Goal: Communication & Community: Answer question/provide support

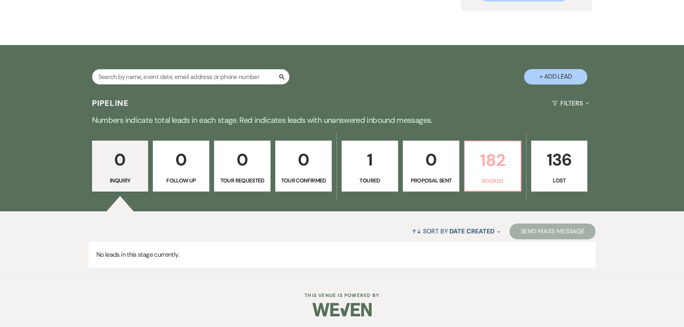
click at [499, 170] on p "182" at bounding box center [493, 160] width 46 height 26
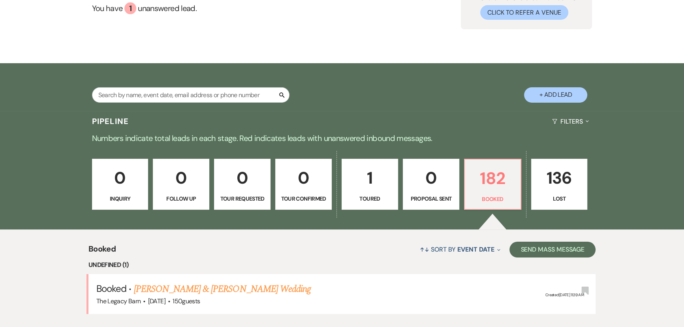
scroll to position [105, 0]
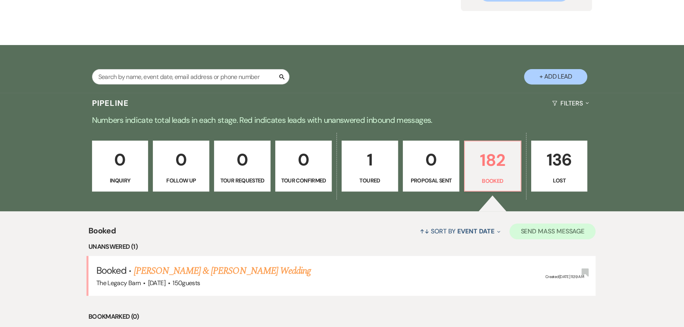
click at [558, 230] on button "Send Mass Message" at bounding box center [553, 232] width 86 height 16
click at [532, 230] on button "Send Mass Message" at bounding box center [553, 232] width 86 height 16
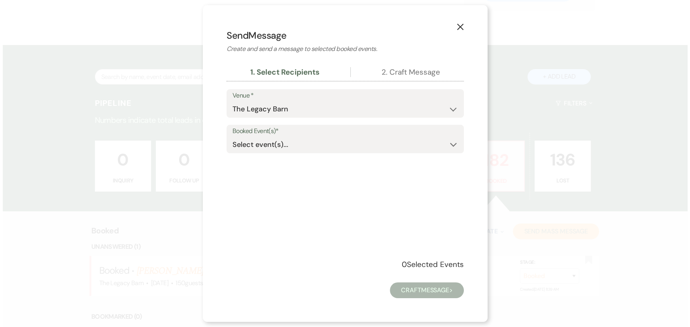
scroll to position [105, 0]
click at [251, 149] on div "Select event(s)... Expand" at bounding box center [344, 144] width 225 height 15
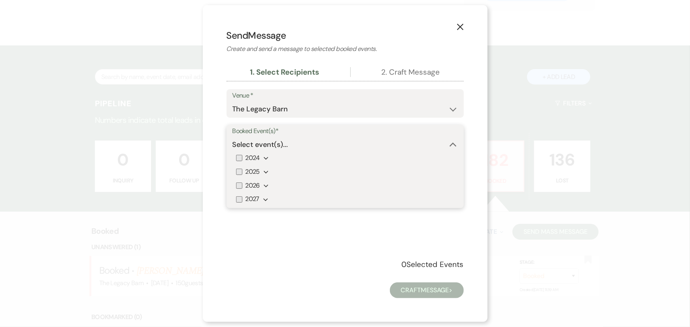
click at [266, 172] on icon "Expand" at bounding box center [266, 172] width 5 height 6
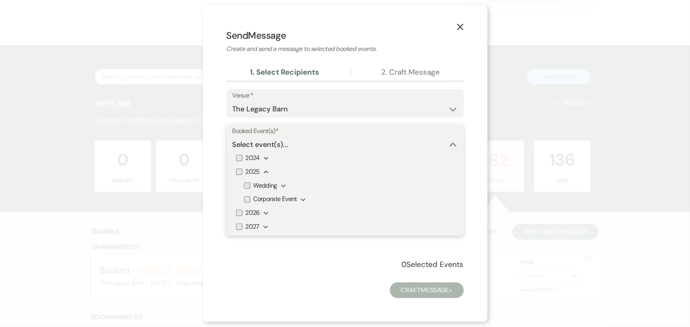
click at [247, 185] on input "Wedding" at bounding box center [247, 186] width 6 height 6
checkbox input "true"
click at [239, 212] on input "2026" at bounding box center [239, 213] width 6 height 6
checkbox input "true"
click at [239, 227] on input "2027" at bounding box center [239, 227] width 6 height 6
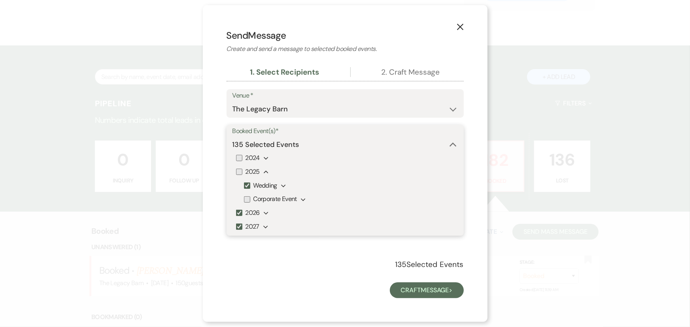
checkbox input "true"
click at [423, 288] on button "Craft Message >" at bounding box center [427, 291] width 74 height 16
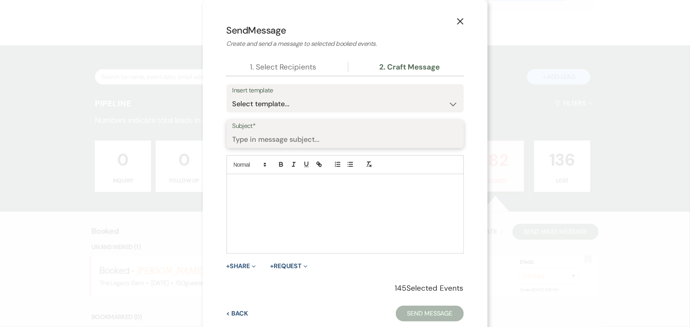
click at [250, 142] on input "Subject*" at bounding box center [344, 139] width 225 height 15
click at [243, 106] on select "Select template... Weven Planning Portal Introduction (Booked Events) Initial I…" at bounding box center [344, 103] width 225 height 15
click at [459, 22] on icon "X" at bounding box center [459, 21] width 7 height 7
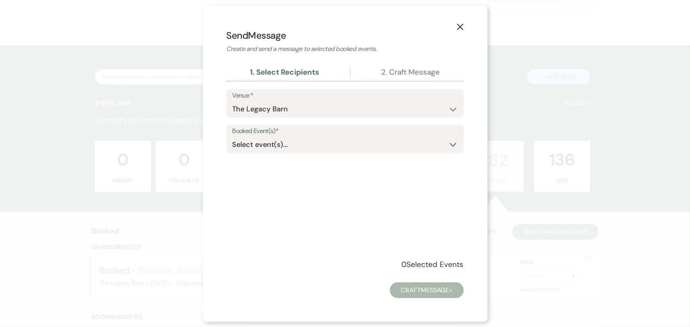
click at [459, 25] on icon "X" at bounding box center [459, 26] width 7 height 7
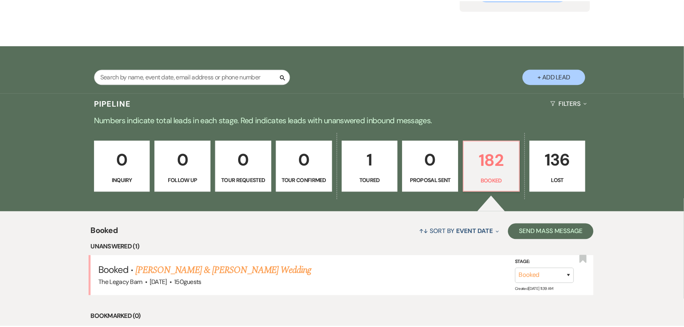
scroll to position [105, 0]
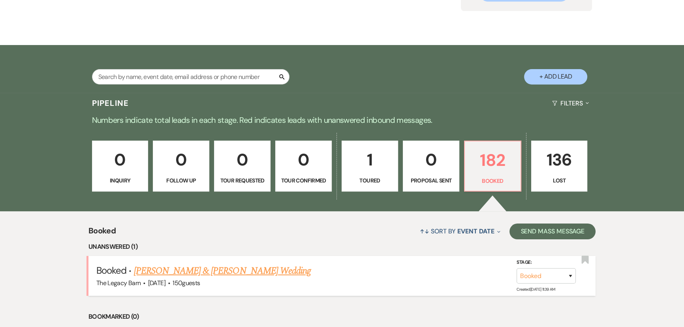
click at [180, 268] on link "[PERSON_NAME] & [PERSON_NAME] Wedding" at bounding box center [222, 271] width 177 height 14
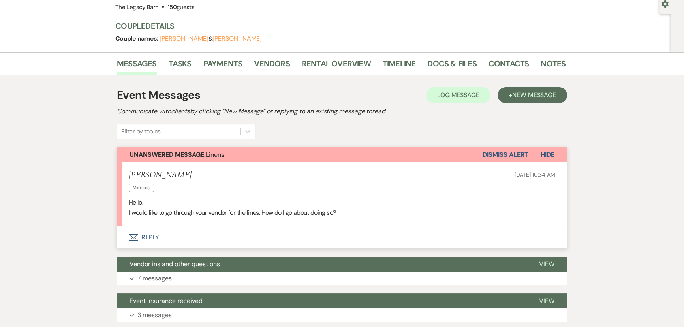
scroll to position [143, 0]
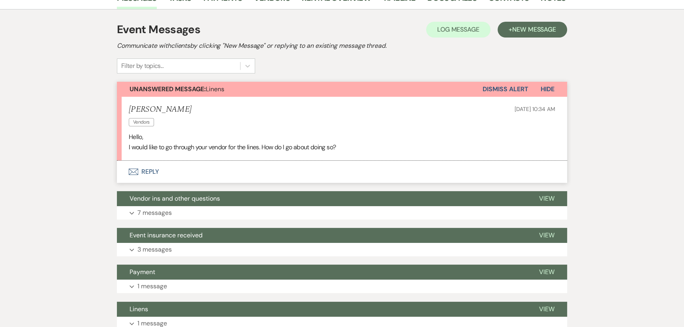
click at [146, 171] on button "Envelope Reply" at bounding box center [342, 172] width 450 height 22
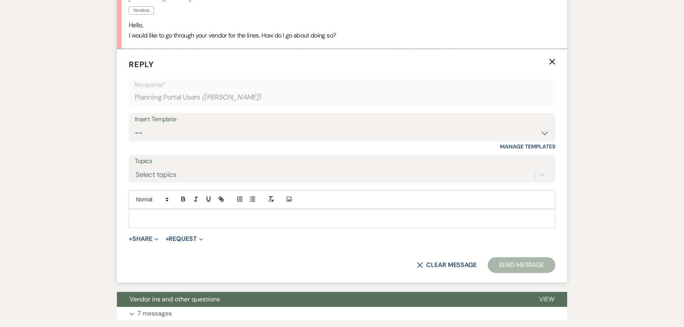
scroll to position [257, 0]
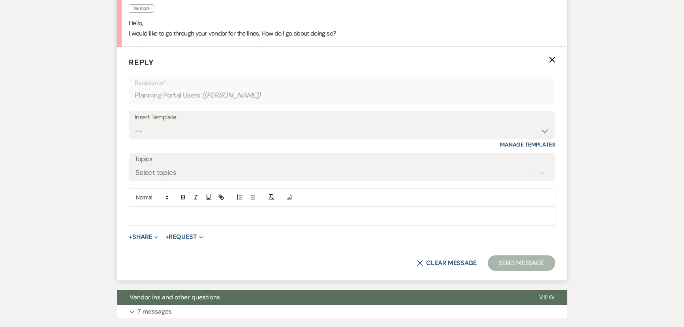
click at [147, 216] on p at bounding box center [342, 216] width 414 height 9
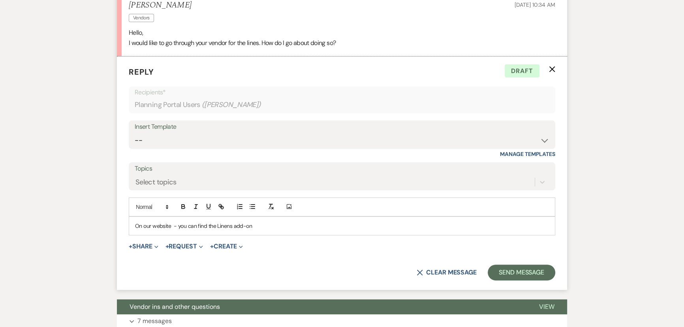
scroll to position [251, 0]
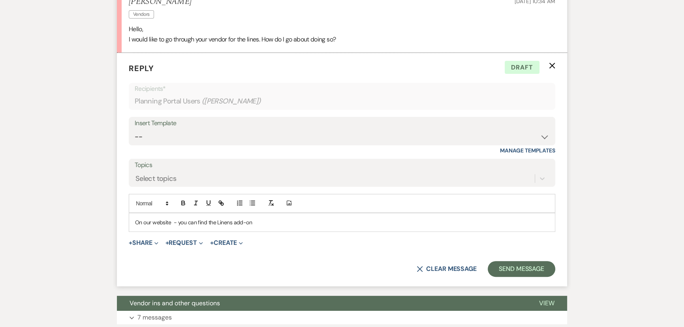
click at [266, 222] on p "On our website - you can find the Linens add-on" at bounding box center [342, 222] width 414 height 9
click at [273, 221] on p "On our website - you can find the Linens add-on page HERE" at bounding box center [342, 222] width 414 height 9
click at [218, 202] on icon "button" at bounding box center [221, 203] width 7 height 7
paste input "[URL][DOMAIN_NAME]"
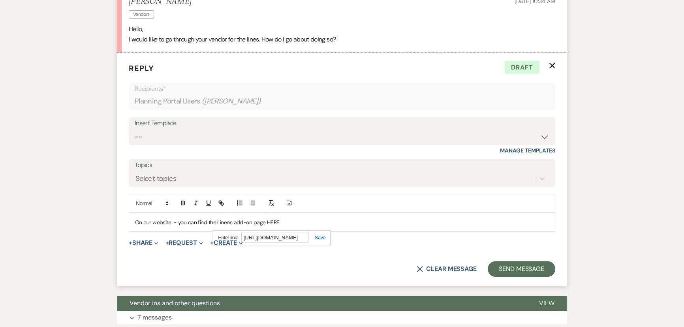
scroll to position [0, 36]
type input "[URL][DOMAIN_NAME]"
click at [323, 235] on link at bounding box center [317, 238] width 17 height 6
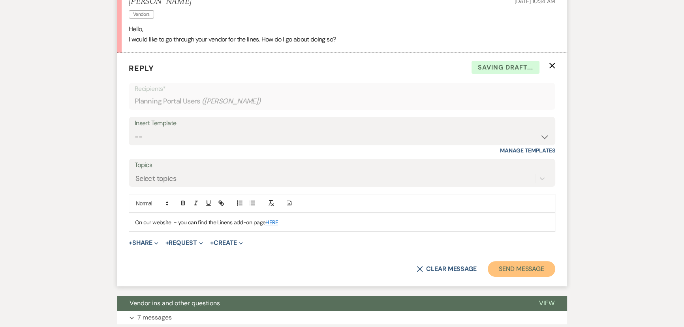
click at [515, 267] on button "Send Message" at bounding box center [522, 269] width 68 height 16
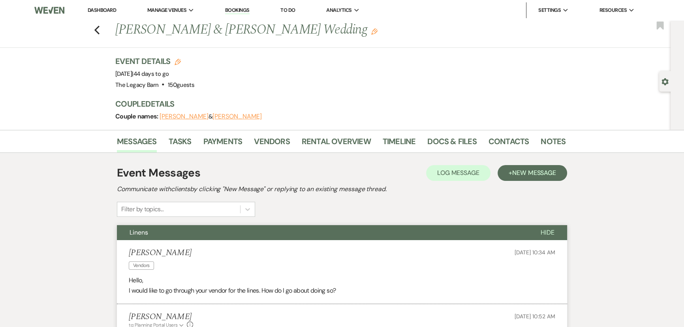
click at [90, 11] on link "Dashboard" at bounding box center [102, 10] width 28 height 7
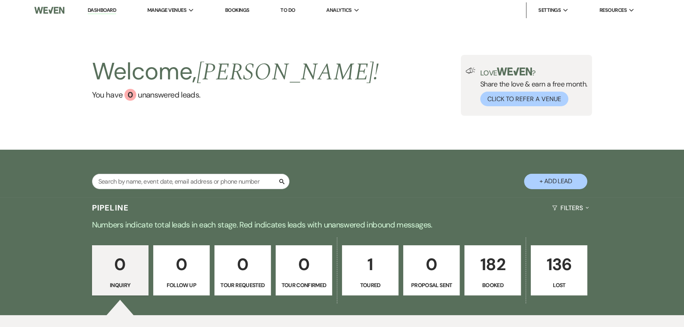
click at [377, 256] on p "1" at bounding box center [370, 264] width 46 height 26
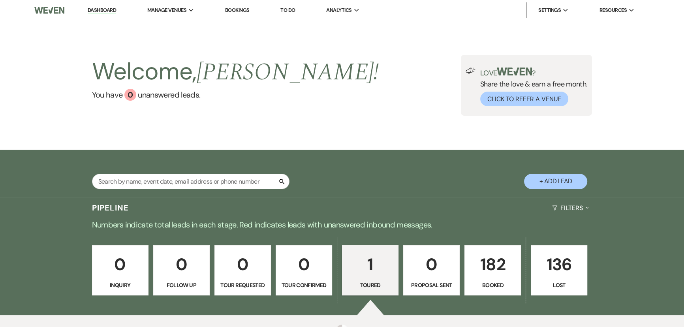
select select "5"
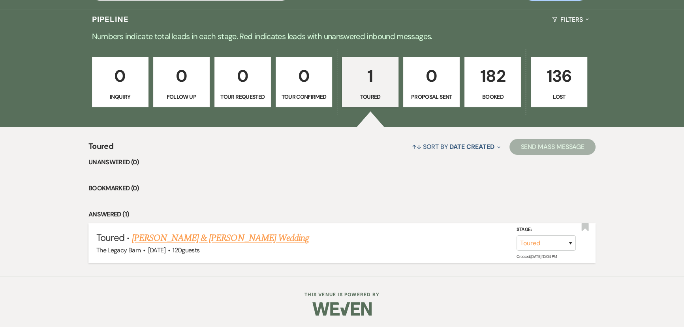
click at [220, 238] on link "[PERSON_NAME] & [PERSON_NAME] Wedding" at bounding box center [220, 238] width 177 height 14
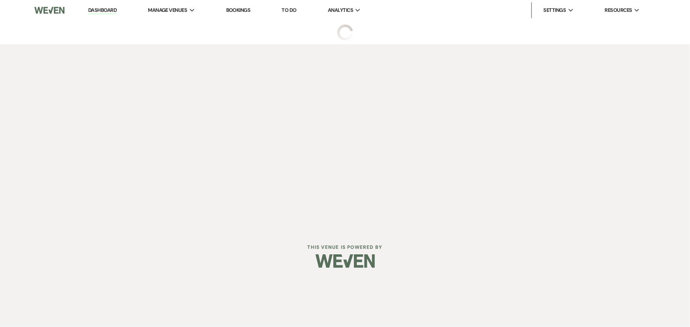
select select "5"
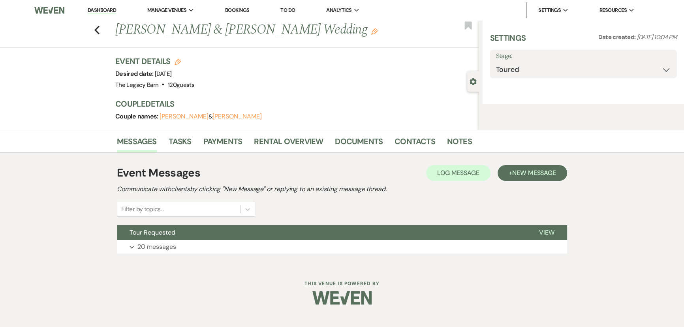
select select "5"
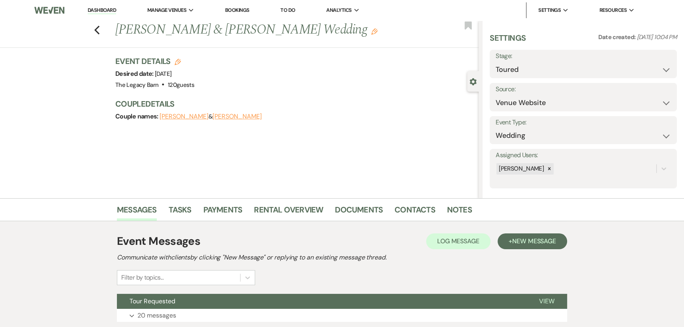
click at [98, 9] on link "Dashboard" at bounding box center [102, 11] width 28 height 8
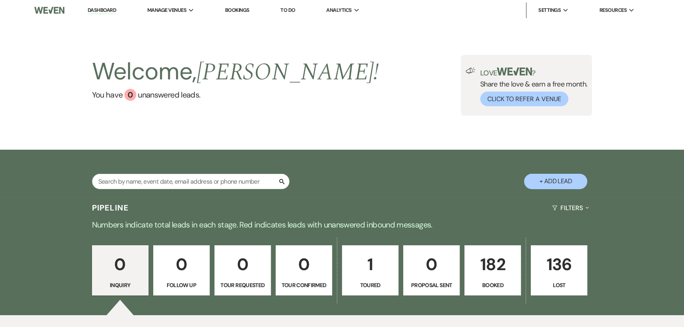
click at [501, 274] on p "182" at bounding box center [493, 264] width 46 height 26
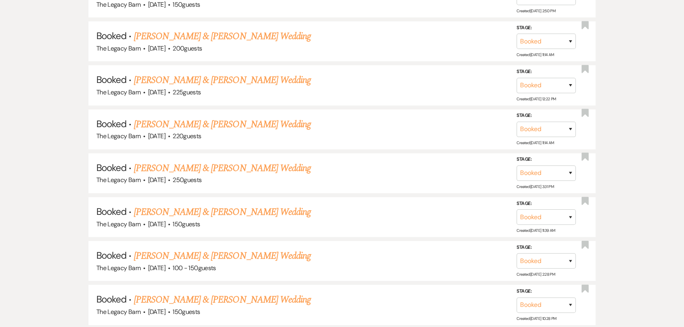
scroll to position [610, 0]
click at [265, 205] on link "[PERSON_NAME] & [PERSON_NAME] Wedding" at bounding box center [222, 212] width 177 height 14
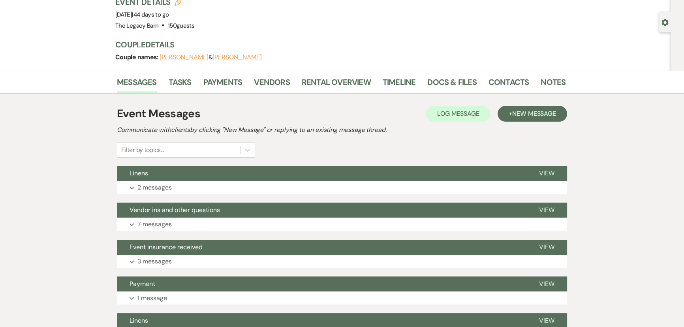
scroll to position [30, 0]
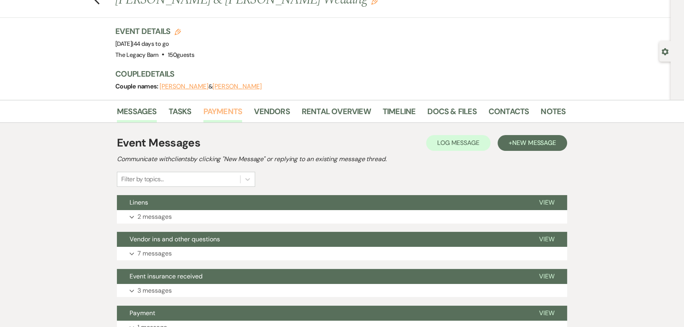
click at [221, 109] on link "Payments" at bounding box center [222, 113] width 39 height 17
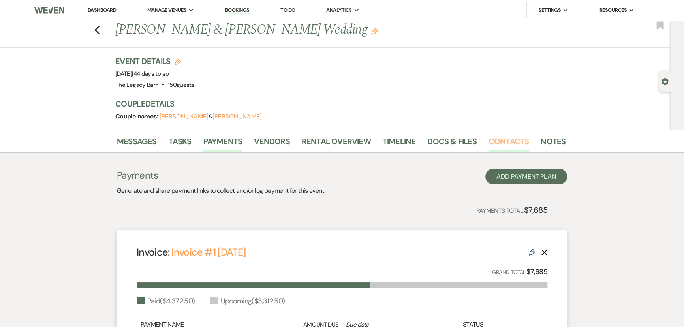
click at [497, 139] on link "Contacts" at bounding box center [509, 143] width 41 height 17
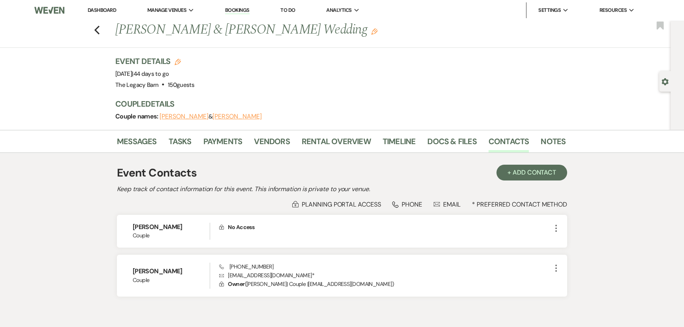
click at [106, 12] on link "Dashboard" at bounding box center [102, 10] width 28 height 7
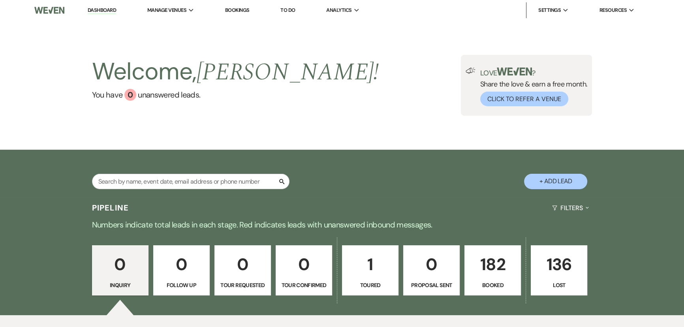
click at [490, 272] on p "182" at bounding box center [493, 264] width 46 height 26
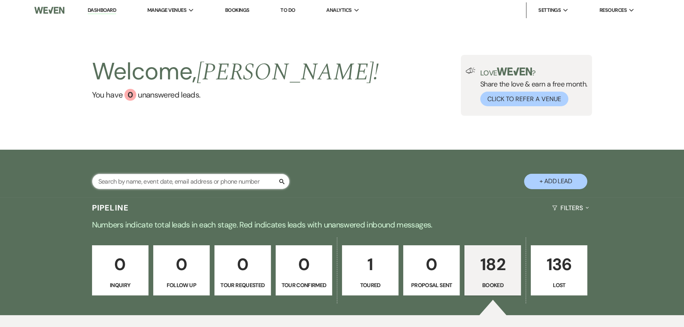
click at [125, 187] on input "text" at bounding box center [191, 181] width 198 height 15
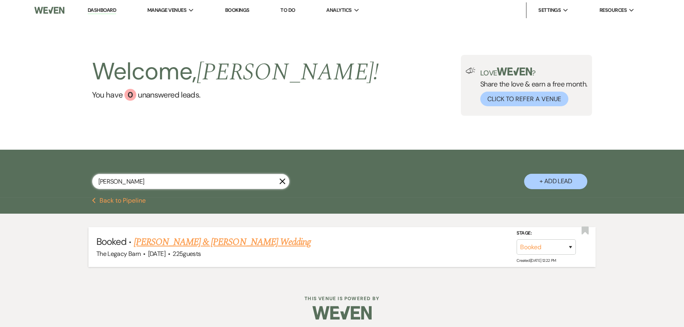
type input "[PERSON_NAME]"
click at [169, 244] on link "[PERSON_NAME] & [PERSON_NAME] Wedding" at bounding box center [222, 242] width 177 height 14
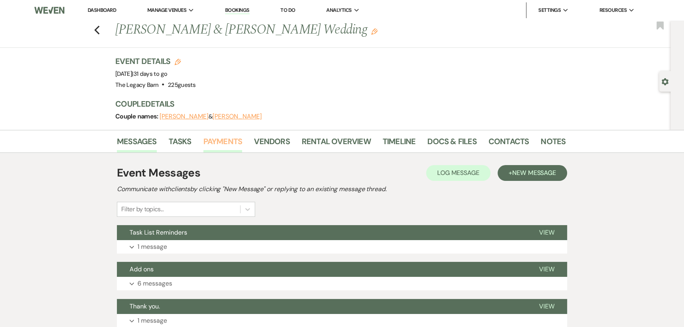
click at [228, 144] on link "Payments" at bounding box center [222, 143] width 39 height 17
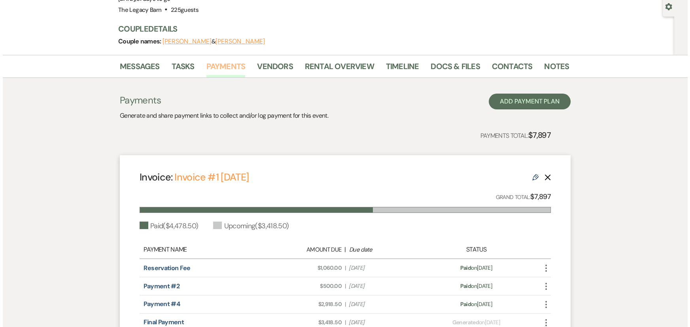
scroll to position [174, 0]
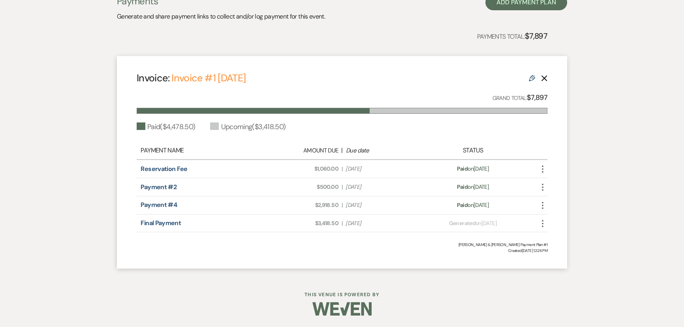
click at [541, 223] on icon "More" at bounding box center [542, 223] width 9 height 9
click at [566, 264] on button "Check [PERSON_NAME] [PERSON_NAME] as Paid" at bounding box center [578, 265] width 80 height 13
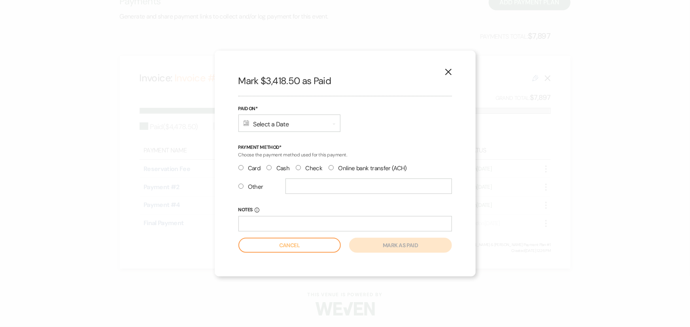
click at [268, 125] on div "Calendar Select a Date Expand" at bounding box center [289, 123] width 102 height 17
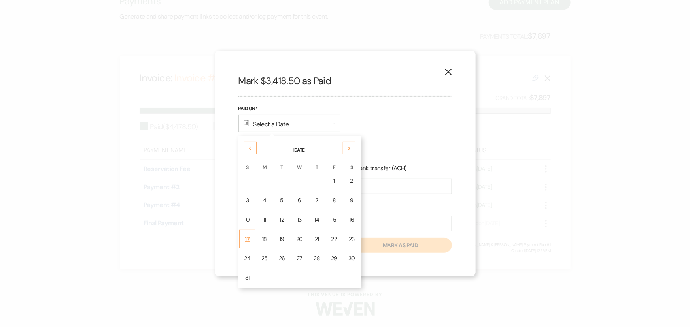
click at [252, 238] on td "17" at bounding box center [247, 239] width 17 height 19
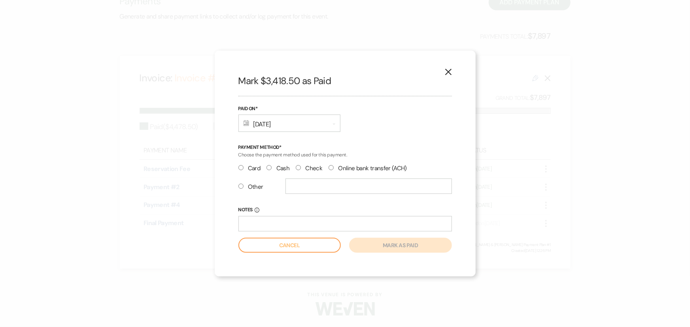
click at [240, 186] on input "Other" at bounding box center [240, 186] width 5 height 5
radio input "true"
click at [309, 189] on input "text" at bounding box center [368, 186] width 166 height 15
type input "V"
click at [375, 248] on button "Mark as paid" at bounding box center [400, 245] width 102 height 15
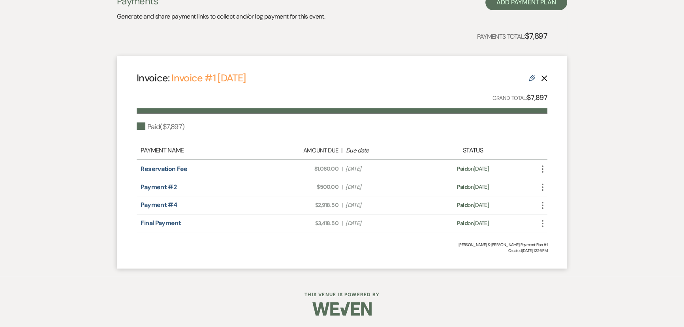
click at [542, 226] on icon "More" at bounding box center [542, 223] width 9 height 9
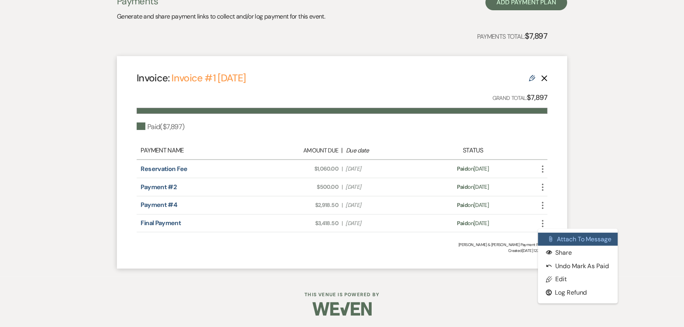
click at [560, 237] on button "Attach File Attach to Message" at bounding box center [578, 239] width 80 height 13
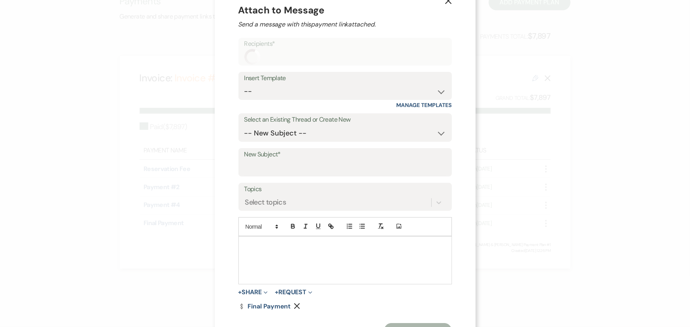
scroll to position [21, 0]
click at [260, 165] on input "New Subject*" at bounding box center [345, 167] width 202 height 15
click at [258, 134] on select "-- New Subject -- Task List Reminders Add ons Thank you. Thank you for your pay…" at bounding box center [345, 132] width 202 height 15
click at [253, 94] on select "-- Documents for Conversion Planning Portal Introduction Initial Inquiry Respon…" at bounding box center [345, 90] width 202 height 15
select select "3424"
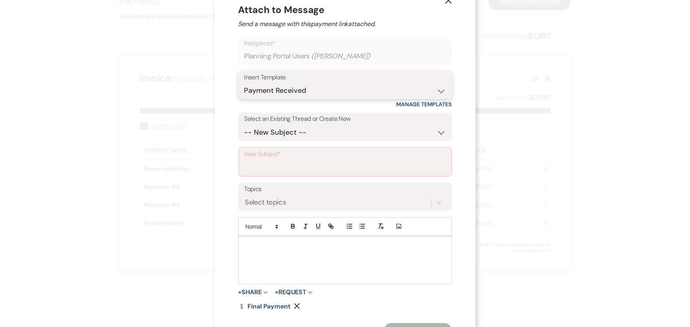
click at [244, 83] on select "-- Documents for Conversion Planning Portal Introduction Initial Inquiry Respon…" at bounding box center [345, 90] width 202 height 15
click at [257, 164] on input "New Subject*" at bounding box center [345, 167] width 202 height 15
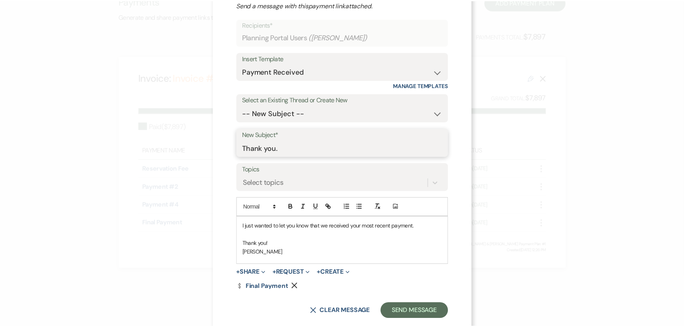
scroll to position [55, 0]
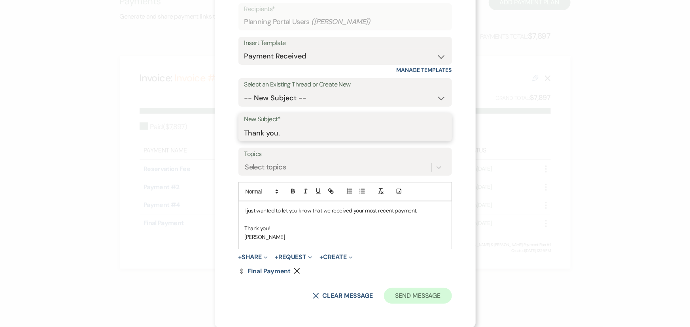
type input "Thank you."
click at [407, 296] on button "Send Message" at bounding box center [418, 296] width 68 height 16
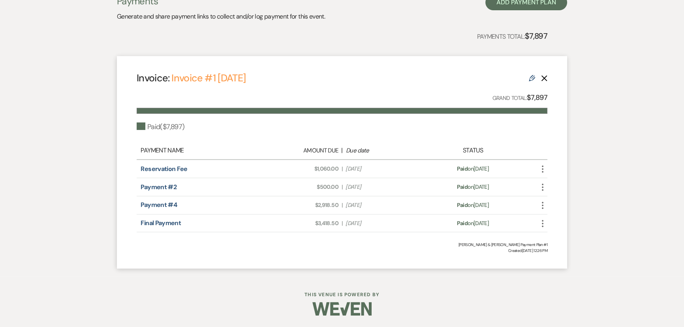
scroll to position [0, 0]
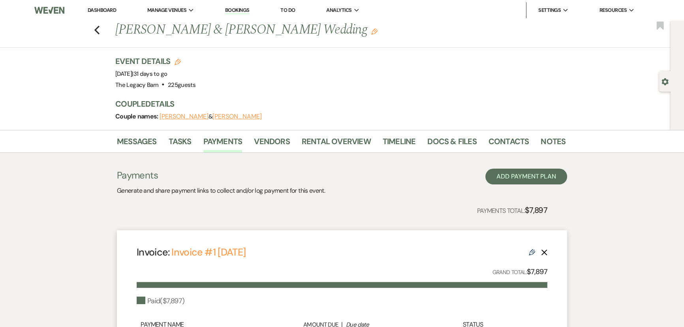
click at [96, 9] on link "Dashboard" at bounding box center [102, 10] width 28 height 7
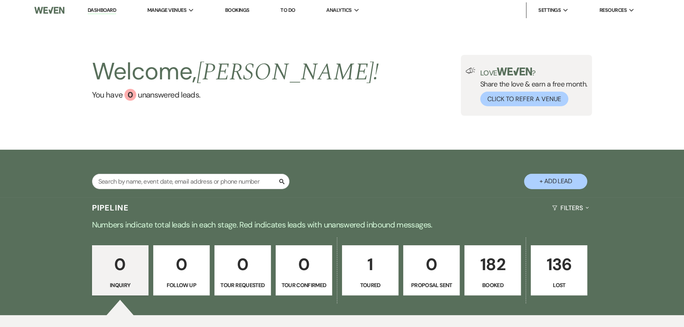
click at [506, 273] on p "182" at bounding box center [493, 264] width 46 height 26
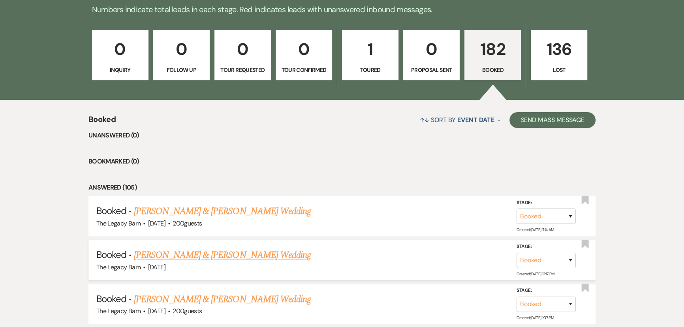
scroll to position [323, 0]
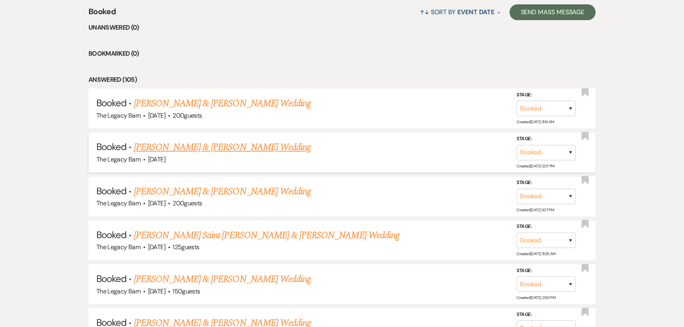
click at [218, 148] on link "[PERSON_NAME] & [PERSON_NAME] Wedding" at bounding box center [222, 147] width 177 height 14
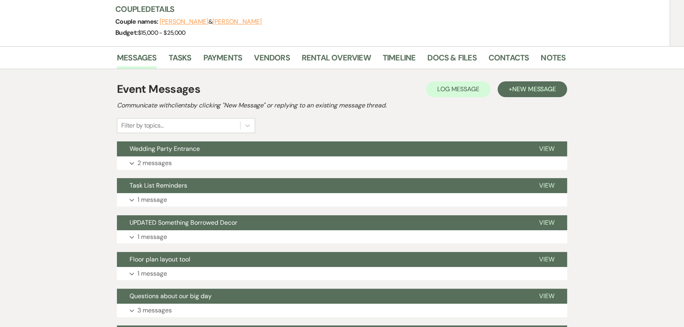
scroll to position [72, 0]
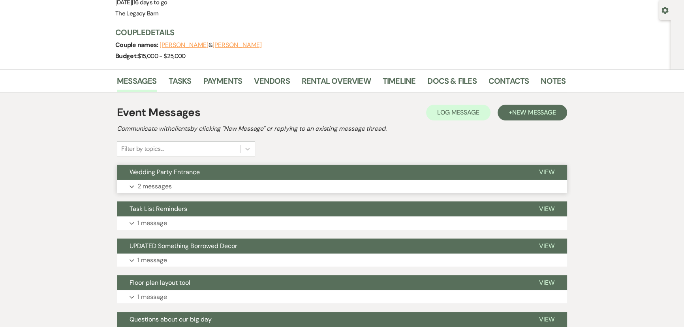
click at [282, 170] on button "Wedding Party Entrance" at bounding box center [322, 172] width 410 height 15
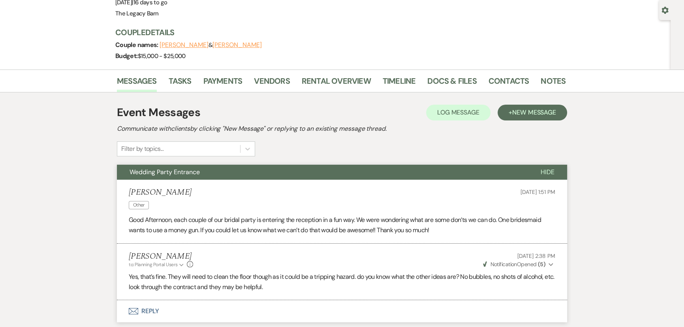
click at [542, 173] on span "Hide" at bounding box center [548, 172] width 14 height 8
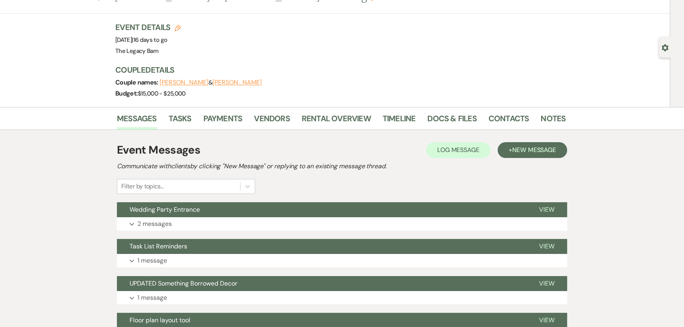
scroll to position [0, 0]
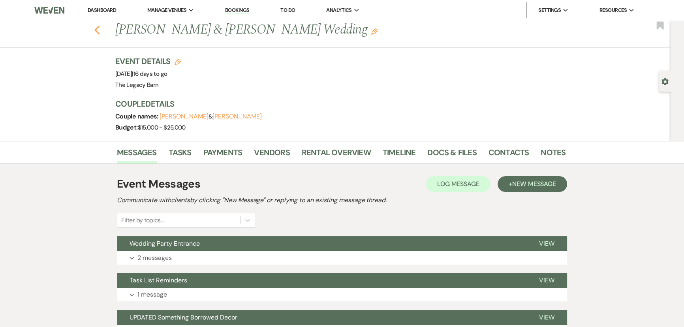
click at [100, 30] on icon "Previous" at bounding box center [97, 29] width 6 height 9
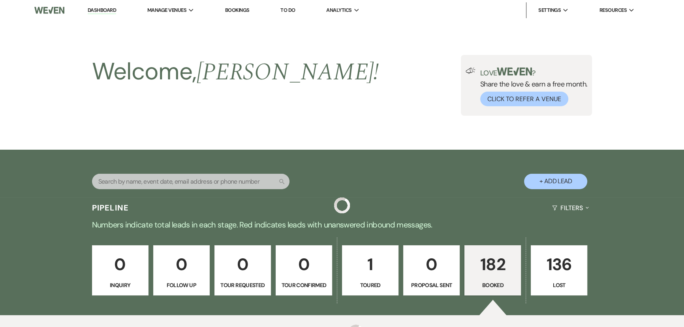
scroll to position [323, 0]
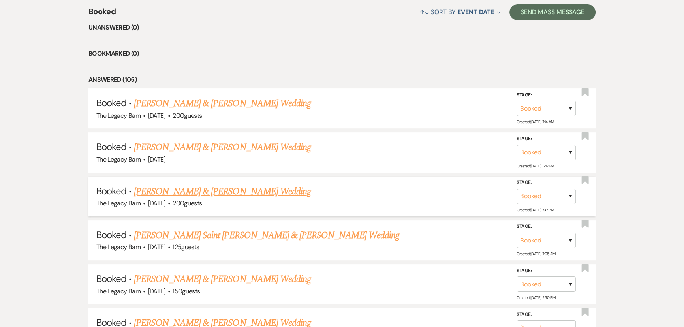
click at [176, 192] on link "[PERSON_NAME] & [PERSON_NAME] Wedding" at bounding box center [222, 192] width 177 height 14
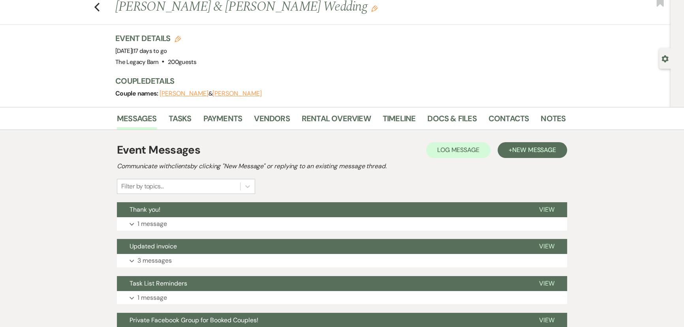
scroll to position [72, 0]
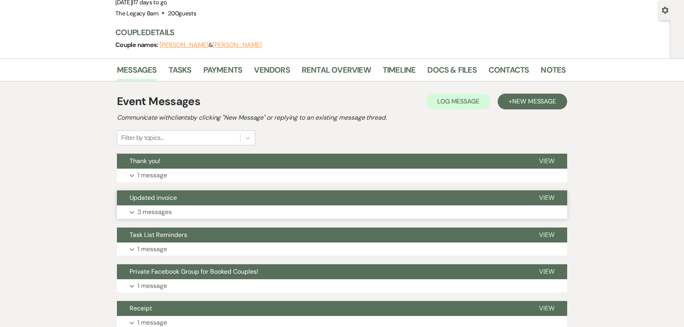
click at [148, 196] on span "Updated invoice" at bounding box center [153, 198] width 47 height 8
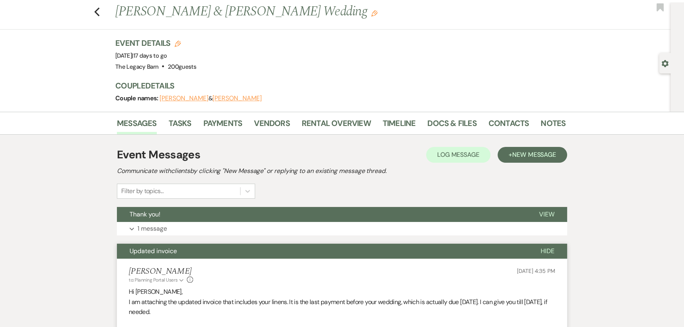
scroll to position [0, 0]
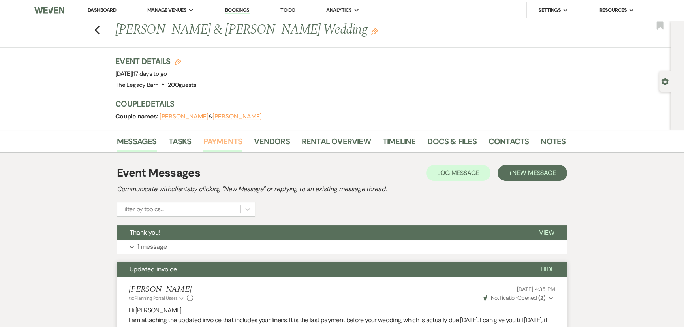
click at [226, 140] on link "Payments" at bounding box center [222, 143] width 39 height 17
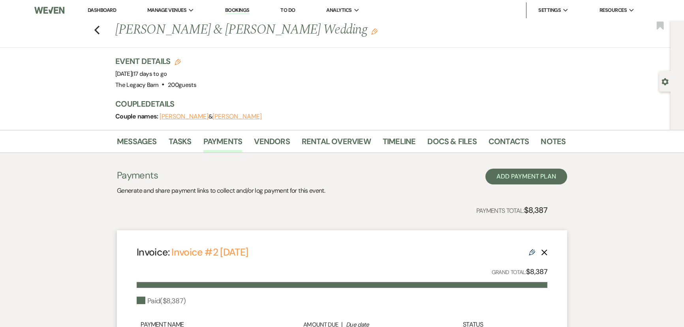
click at [100, 8] on link "Dashboard" at bounding box center [102, 10] width 28 height 7
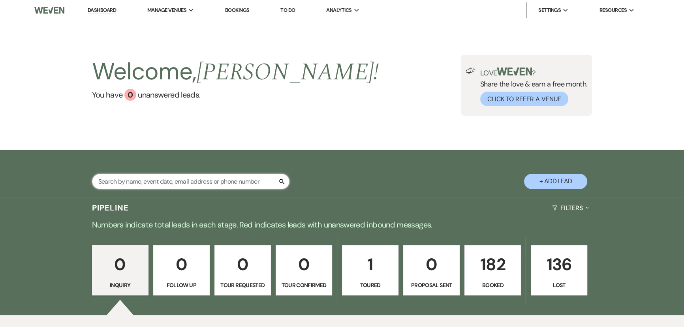
click at [138, 177] on input "text" at bounding box center [191, 181] width 198 height 15
type input "ball"
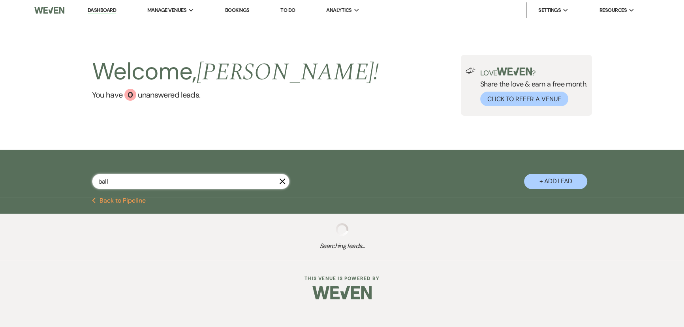
select select "8"
select select "5"
select select "8"
select select "5"
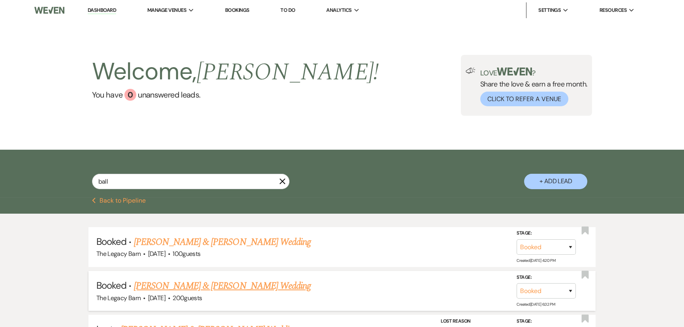
click at [197, 286] on link "[PERSON_NAME] & [PERSON_NAME] Wedding" at bounding box center [222, 286] width 177 height 14
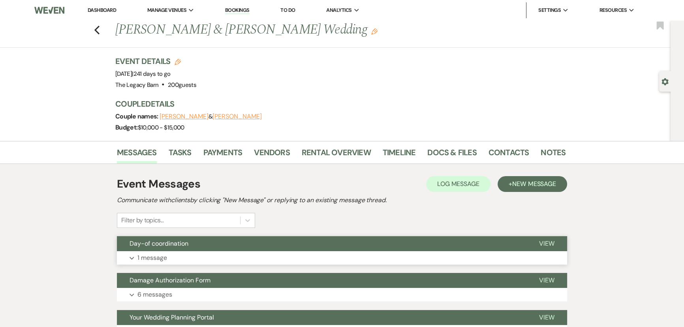
click at [178, 244] on span "Day-of coordination" at bounding box center [159, 243] width 59 height 8
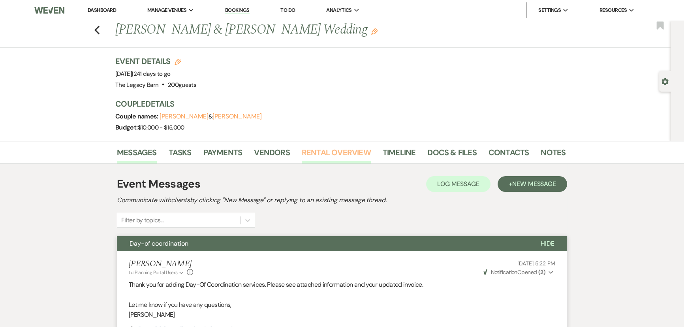
click at [309, 155] on link "Rental Overview" at bounding box center [336, 154] width 69 height 17
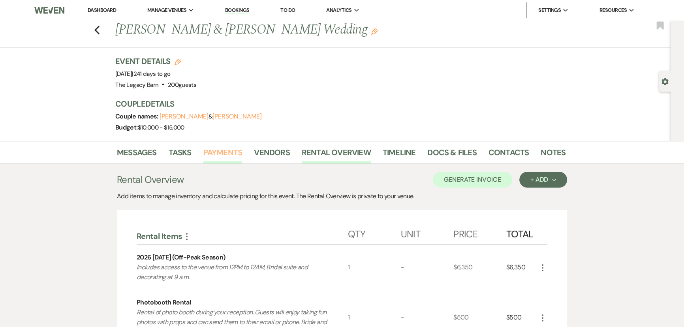
click at [228, 152] on link "Payments" at bounding box center [222, 154] width 39 height 17
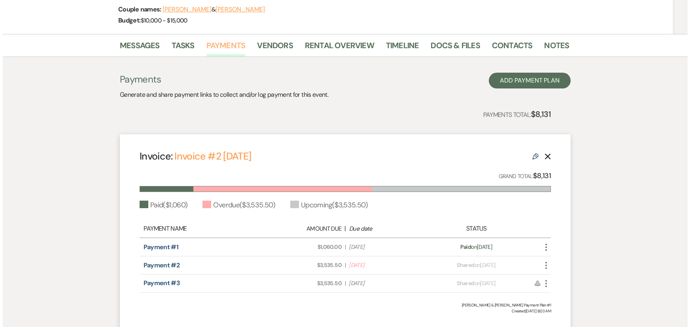
scroll to position [107, 0]
click at [541, 263] on icon "More" at bounding box center [542, 264] width 9 height 9
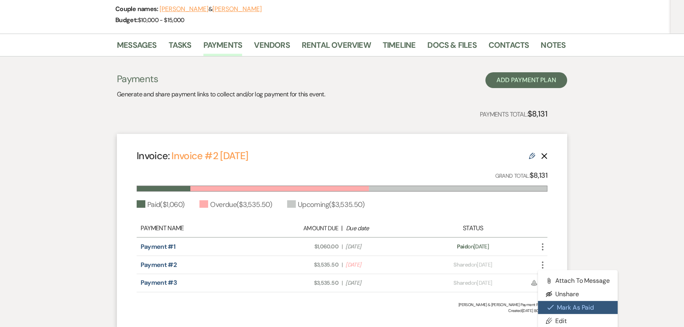
click at [565, 304] on button "Check [PERSON_NAME] [PERSON_NAME] as Paid" at bounding box center [578, 307] width 80 height 13
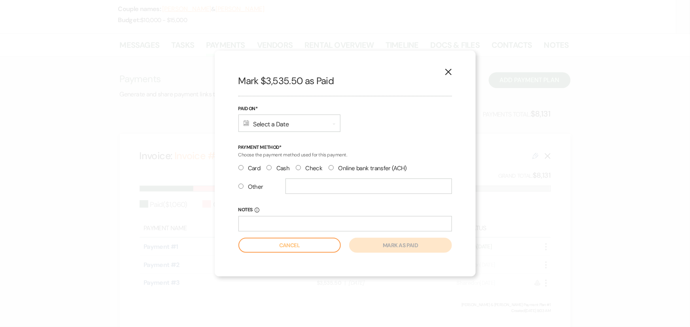
click at [265, 124] on div "Calendar Select a Date Expand" at bounding box center [289, 123] width 102 height 17
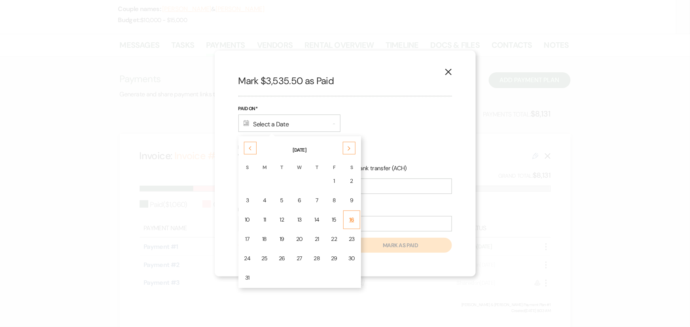
click at [349, 221] on div "16" at bounding box center [351, 220] width 7 height 8
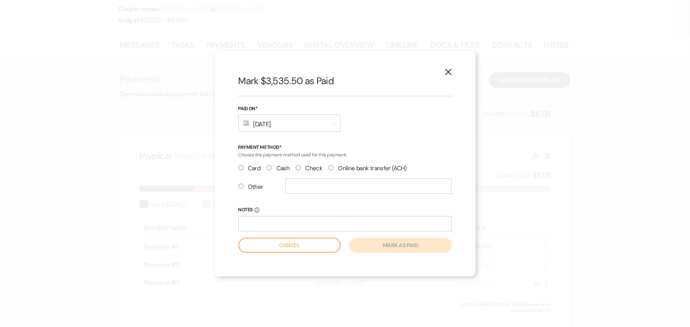
click at [242, 188] on input "Other" at bounding box center [240, 186] width 5 height 5
radio input "true"
click at [286, 196] on div at bounding box center [368, 190] width 166 height 22
click at [292, 188] on input "text" at bounding box center [368, 186] width 166 height 15
type input "V"
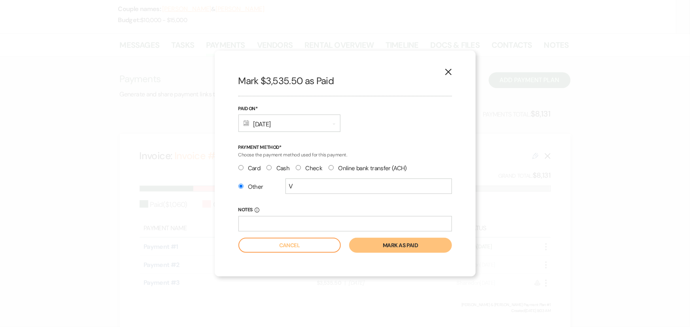
click at [382, 249] on button "Mark as paid" at bounding box center [400, 245] width 102 height 15
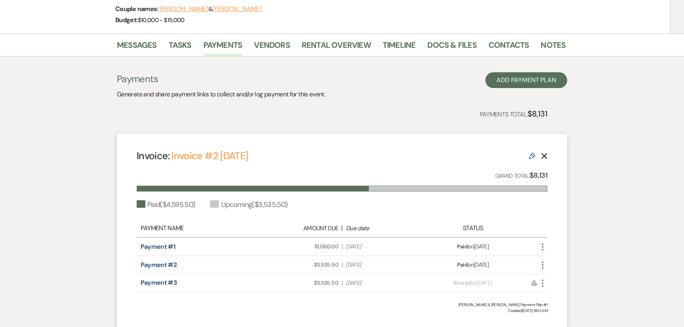
click at [542, 264] on icon "More" at bounding box center [542, 264] width 9 height 9
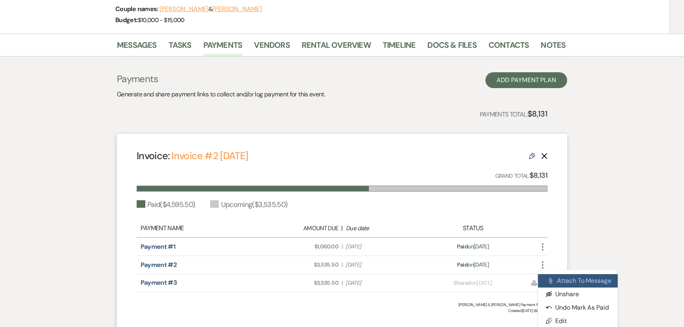
click at [566, 280] on button "Attach File Attach to Message" at bounding box center [578, 280] width 80 height 13
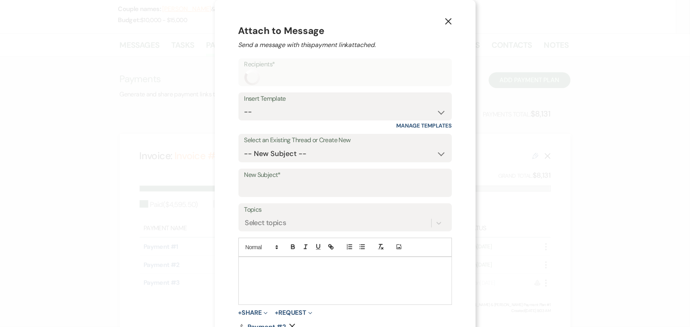
scroll to position [21, 0]
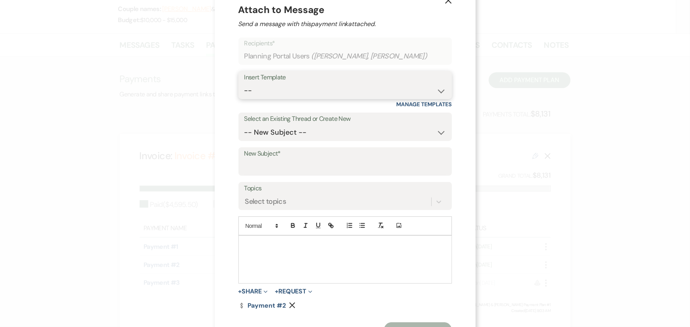
click at [244, 92] on select "-- Documents for Conversion Planning Portal Introduction Initial Inquiry Respon…" at bounding box center [345, 90] width 202 height 15
select select "3424"
click at [244, 83] on select "-- Documents for Conversion Planning Portal Introduction Initial Inquiry Respon…" at bounding box center [345, 90] width 202 height 15
click at [256, 169] on input "New Subject*" at bounding box center [345, 167] width 202 height 15
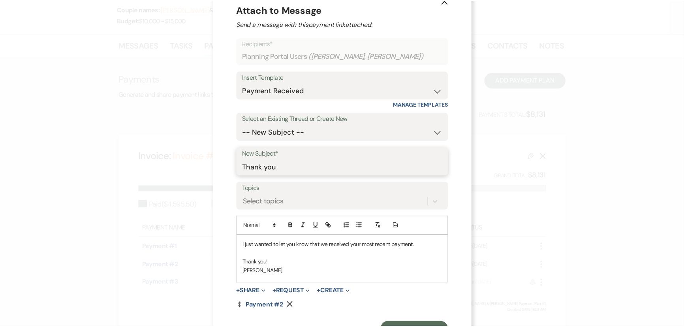
scroll to position [55, 0]
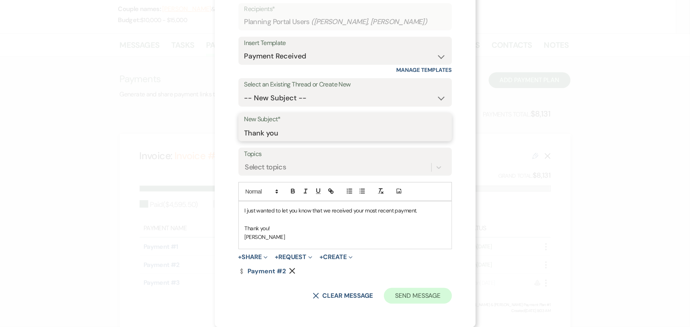
type input "Thank you"
click at [395, 300] on button "Send Message" at bounding box center [418, 296] width 68 height 16
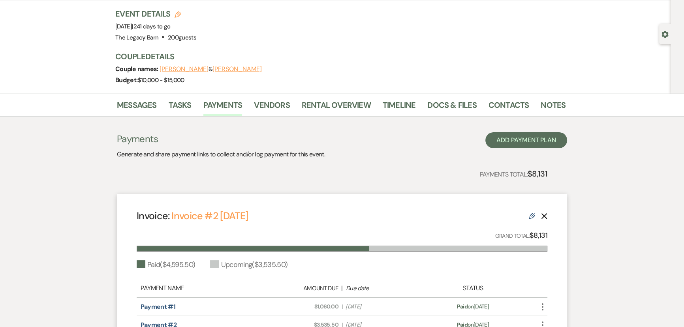
scroll to position [0, 0]
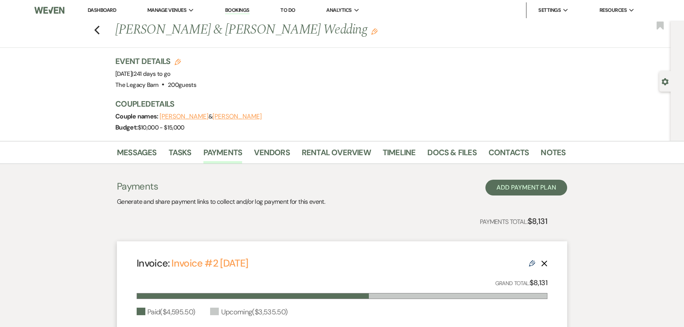
click at [102, 12] on link "Dashboard" at bounding box center [102, 10] width 28 height 7
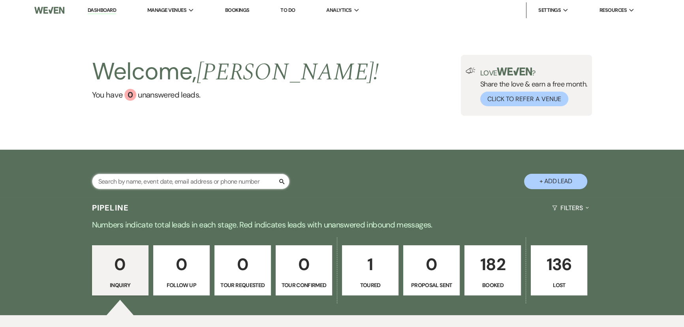
click at [123, 185] on input "text" at bounding box center [191, 181] width 198 height 15
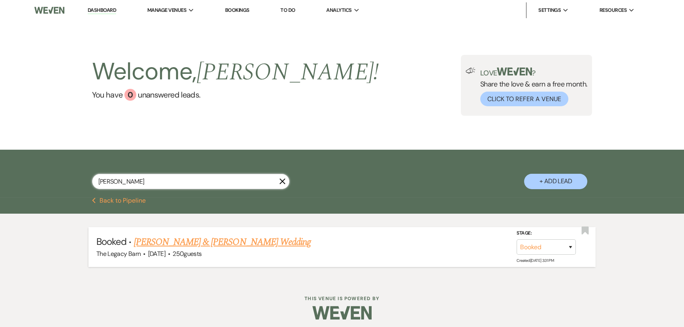
type input "[PERSON_NAME]"
click at [139, 237] on link "[PERSON_NAME] & [PERSON_NAME] Wedding" at bounding box center [222, 242] width 177 height 14
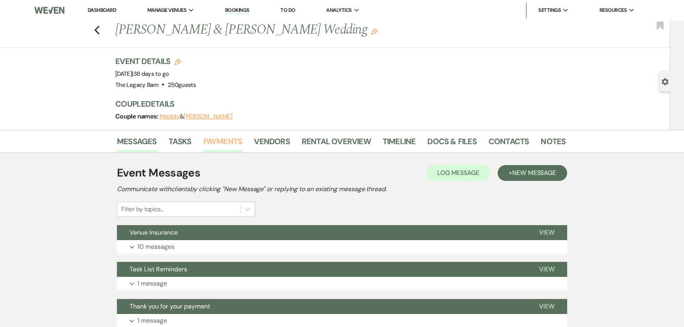
click at [239, 138] on link "Payments" at bounding box center [222, 143] width 39 height 17
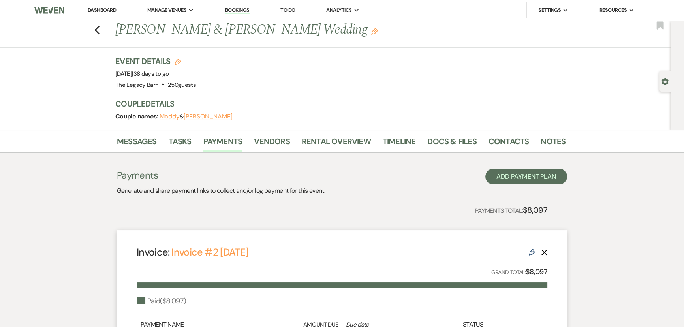
click at [106, 10] on link "Dashboard" at bounding box center [102, 10] width 28 height 7
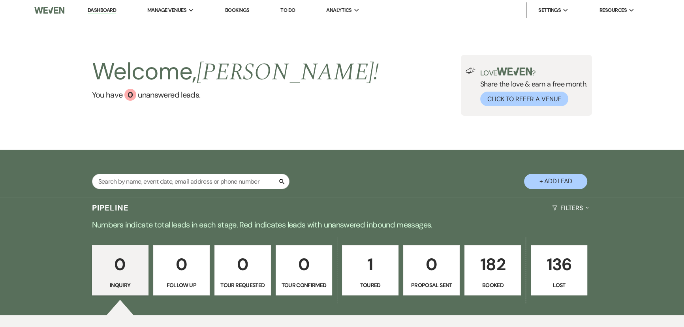
scroll to position [105, 0]
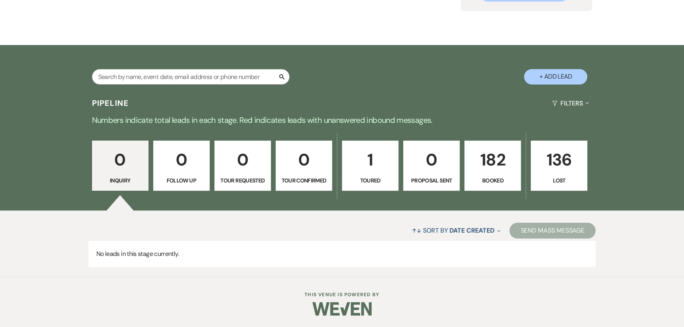
click at [483, 162] on p "182" at bounding box center [493, 160] width 46 height 26
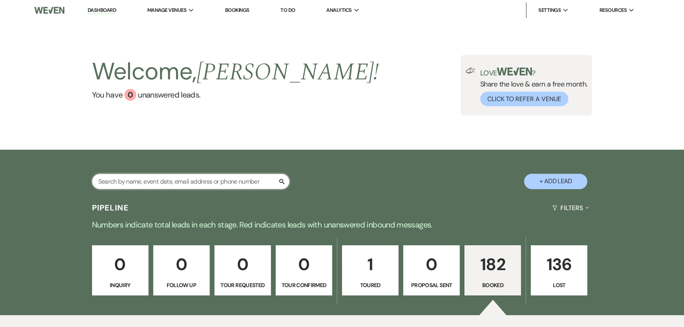
click at [105, 187] on input "text" at bounding box center [191, 181] width 198 height 15
type input "[PERSON_NAME]"
select select "8"
select select "5"
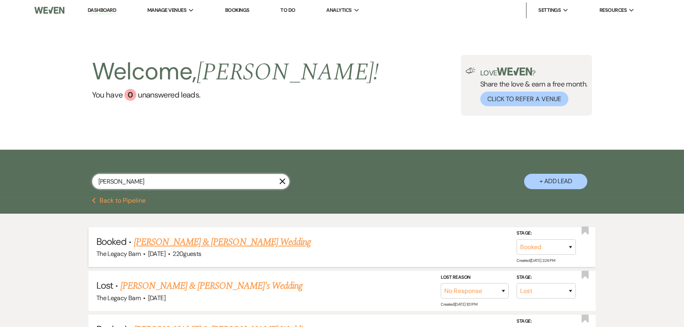
type input "[PERSON_NAME]"
click at [162, 243] on link "[PERSON_NAME] & [PERSON_NAME] Wedding" at bounding box center [222, 242] width 177 height 14
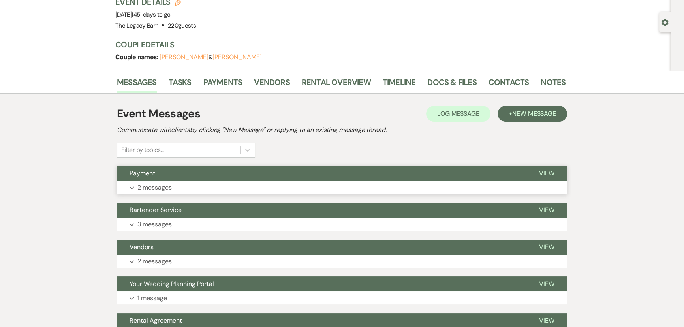
scroll to position [72, 0]
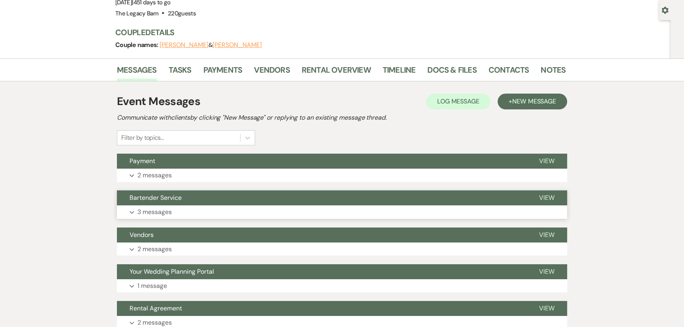
click at [265, 201] on button "Bartender Service" at bounding box center [322, 197] width 410 height 15
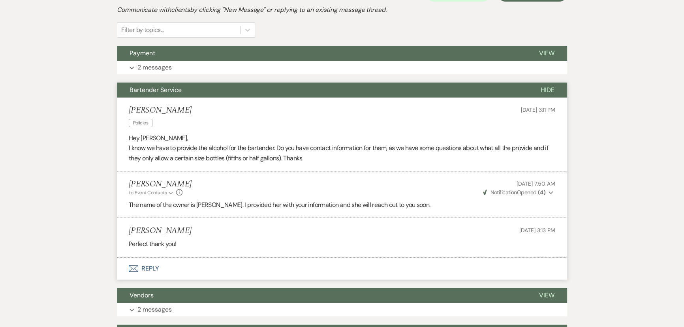
scroll to position [251, 0]
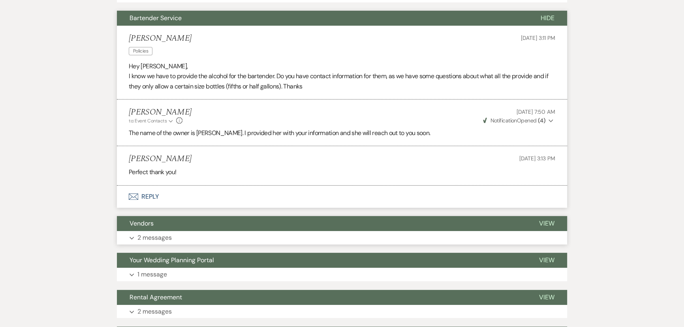
click at [272, 222] on button "Vendors" at bounding box center [322, 223] width 410 height 15
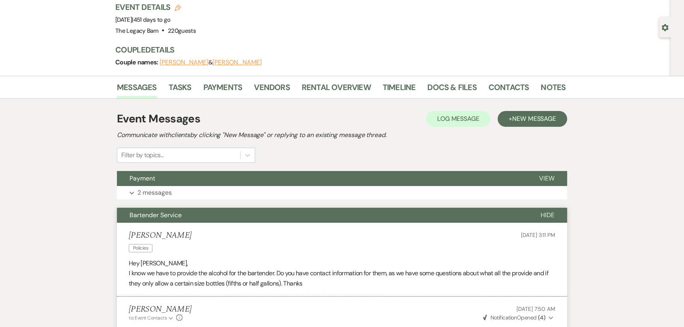
scroll to position [0, 0]
